Goal: Navigation & Orientation: Go to known website

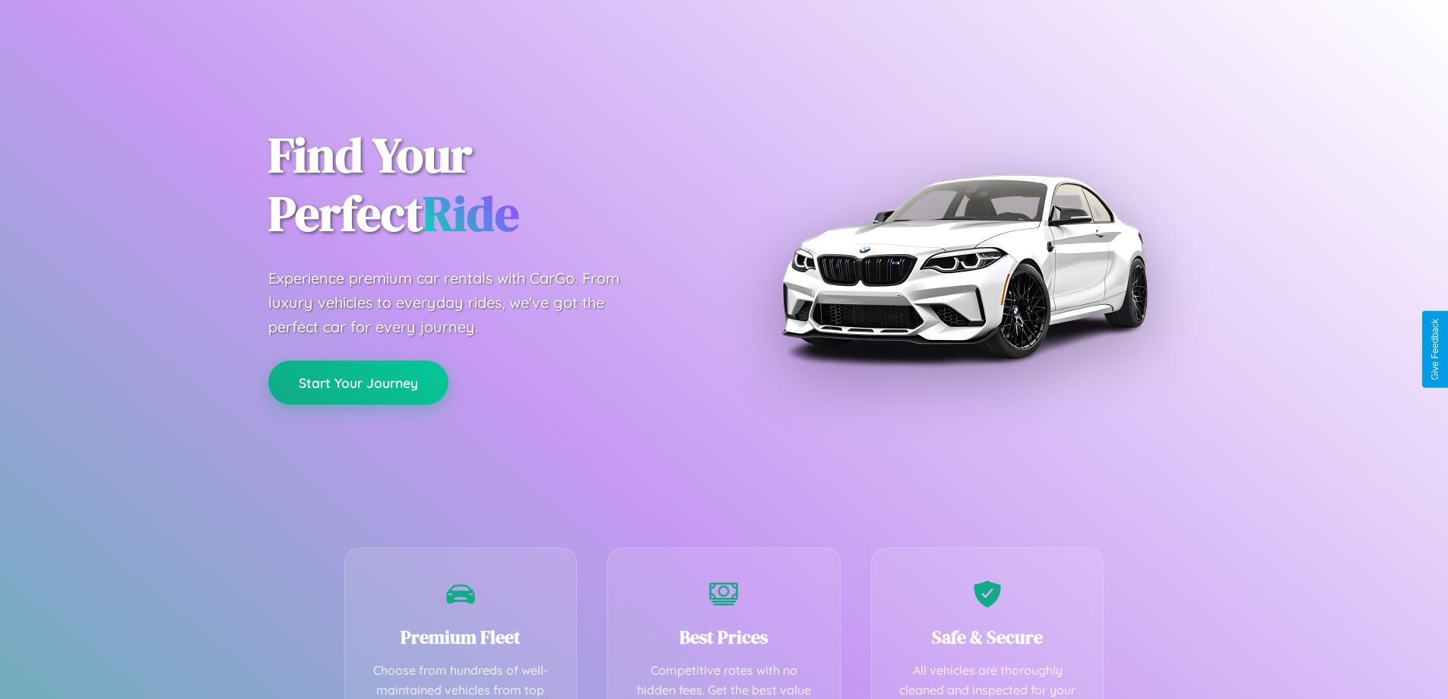
click at [358, 382] on button "Start Your Journey" at bounding box center [358, 382] width 180 height 44
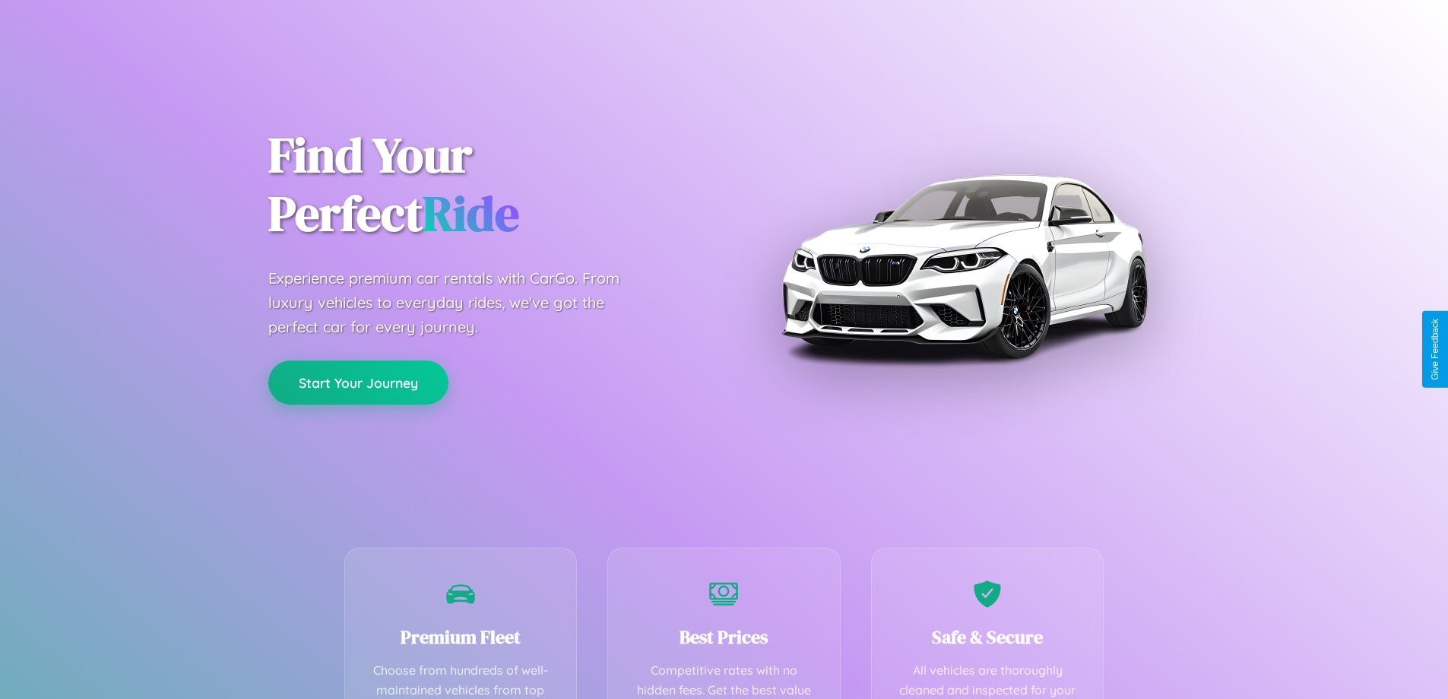
click at [358, 382] on button "Start Your Journey" at bounding box center [358, 382] width 180 height 44
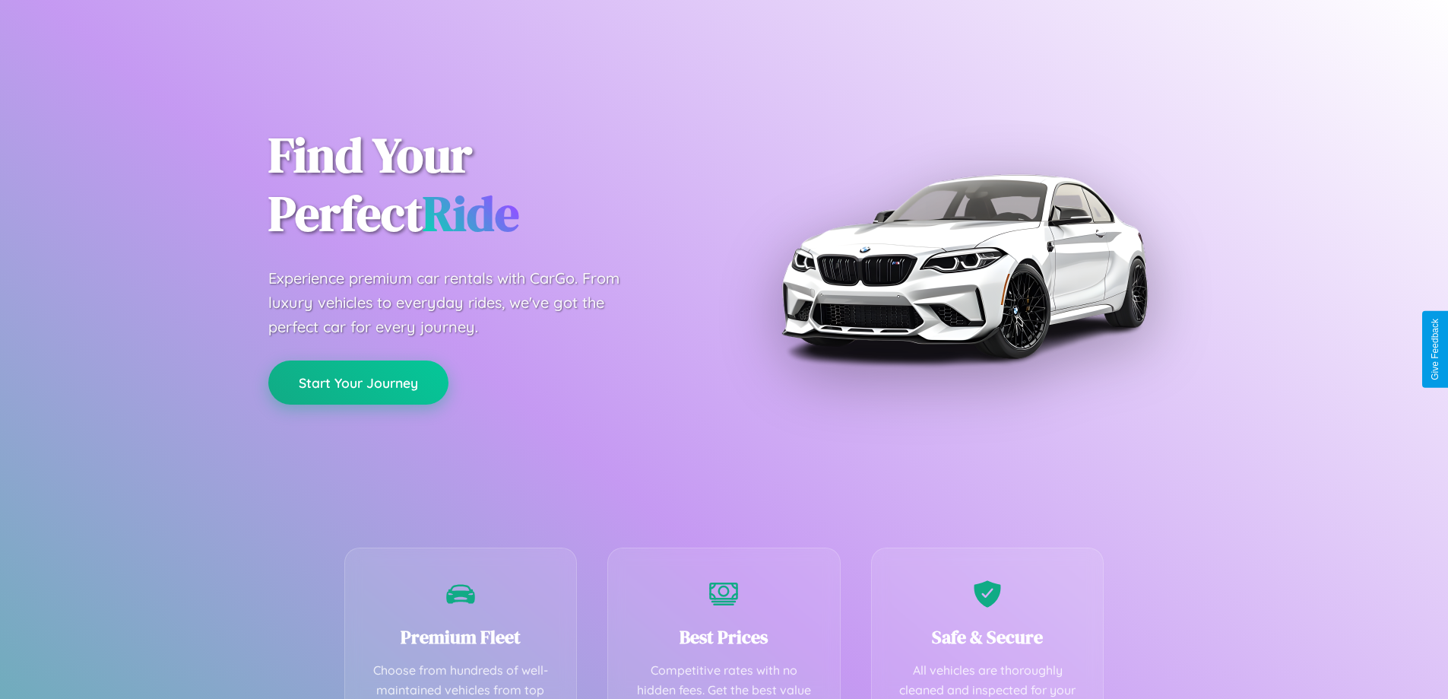
click at [358, 382] on button "Start Your Journey" at bounding box center [358, 382] width 180 height 44
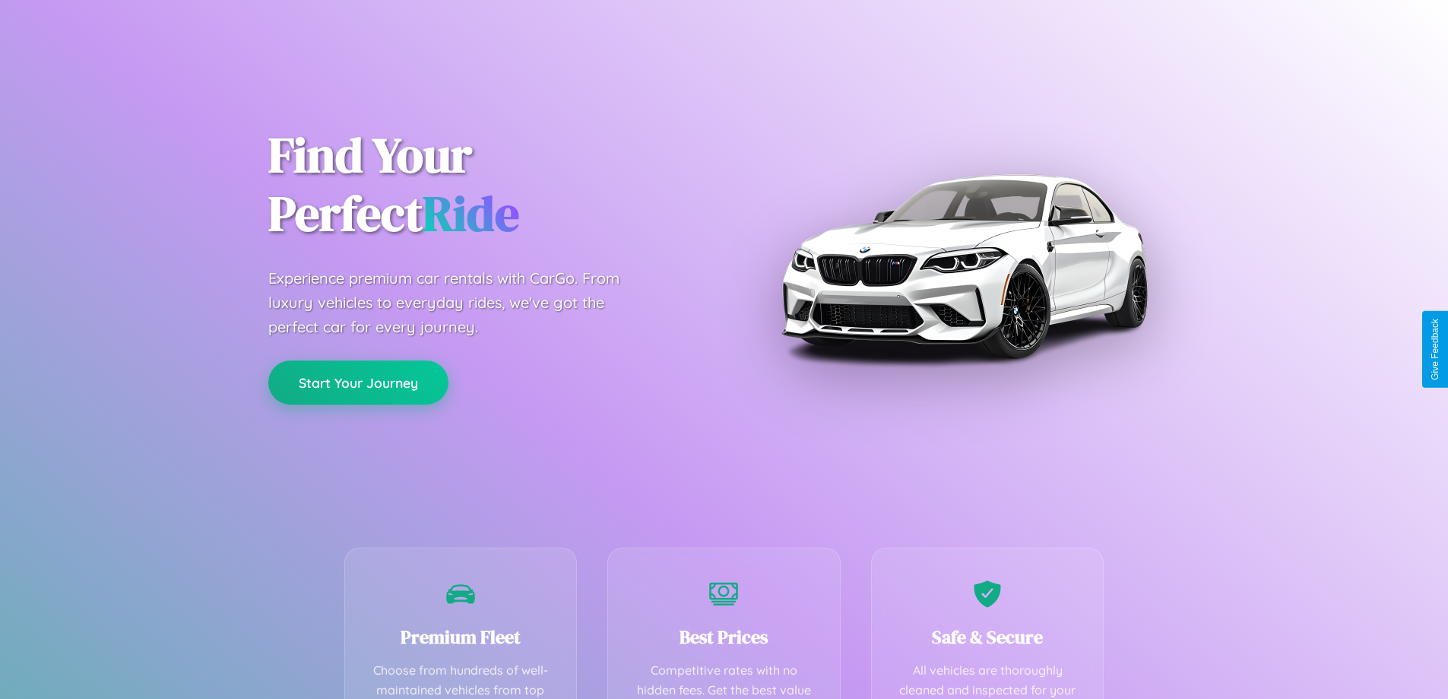
click at [358, 382] on button "Start Your Journey" at bounding box center [358, 382] width 180 height 44
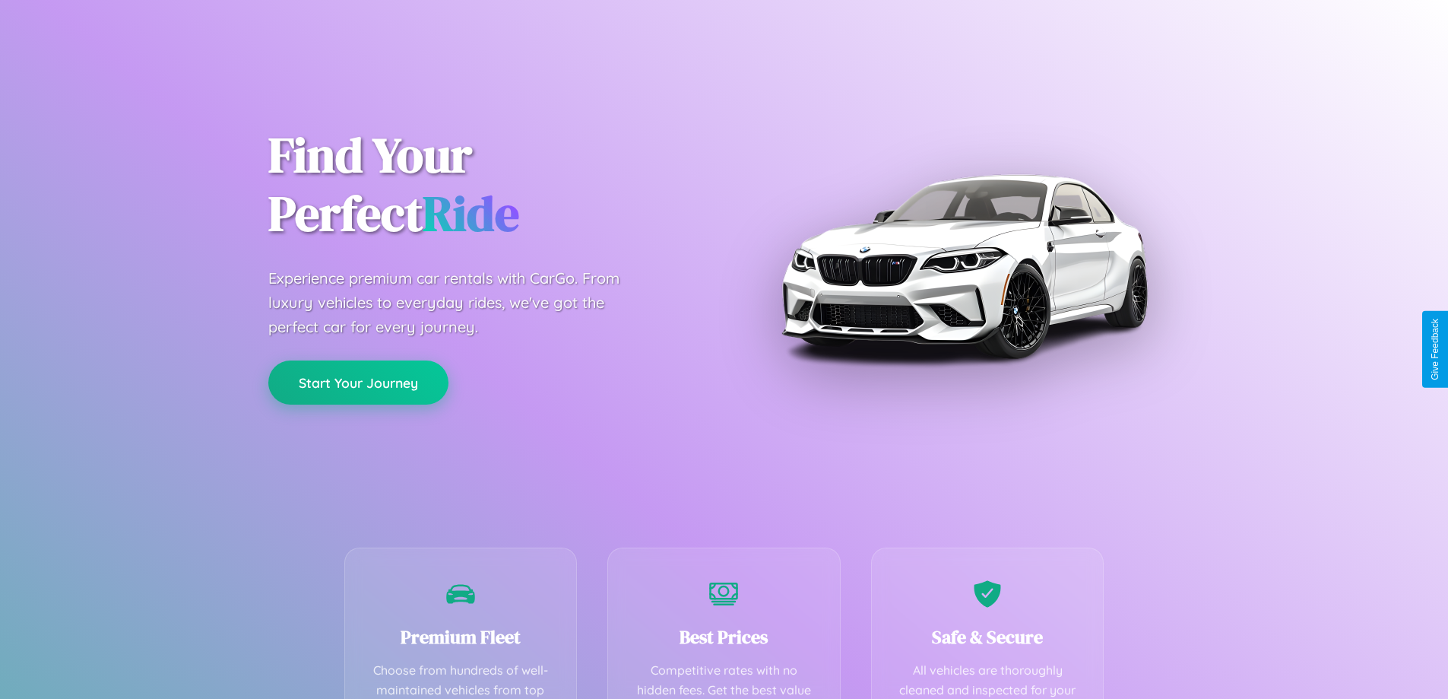
click at [358, 382] on button "Start Your Journey" at bounding box center [358, 382] width 180 height 44
